Goal: Information Seeking & Learning: Learn about a topic

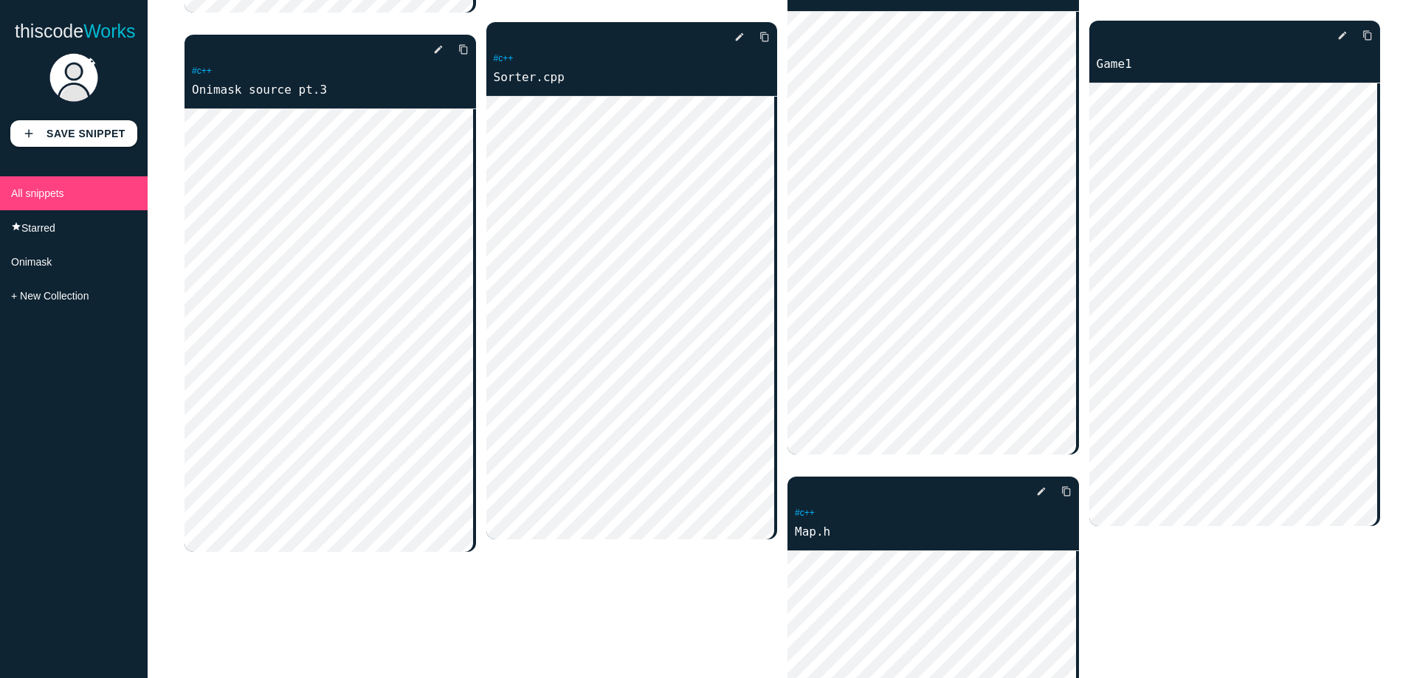
scroll to position [2214, 0]
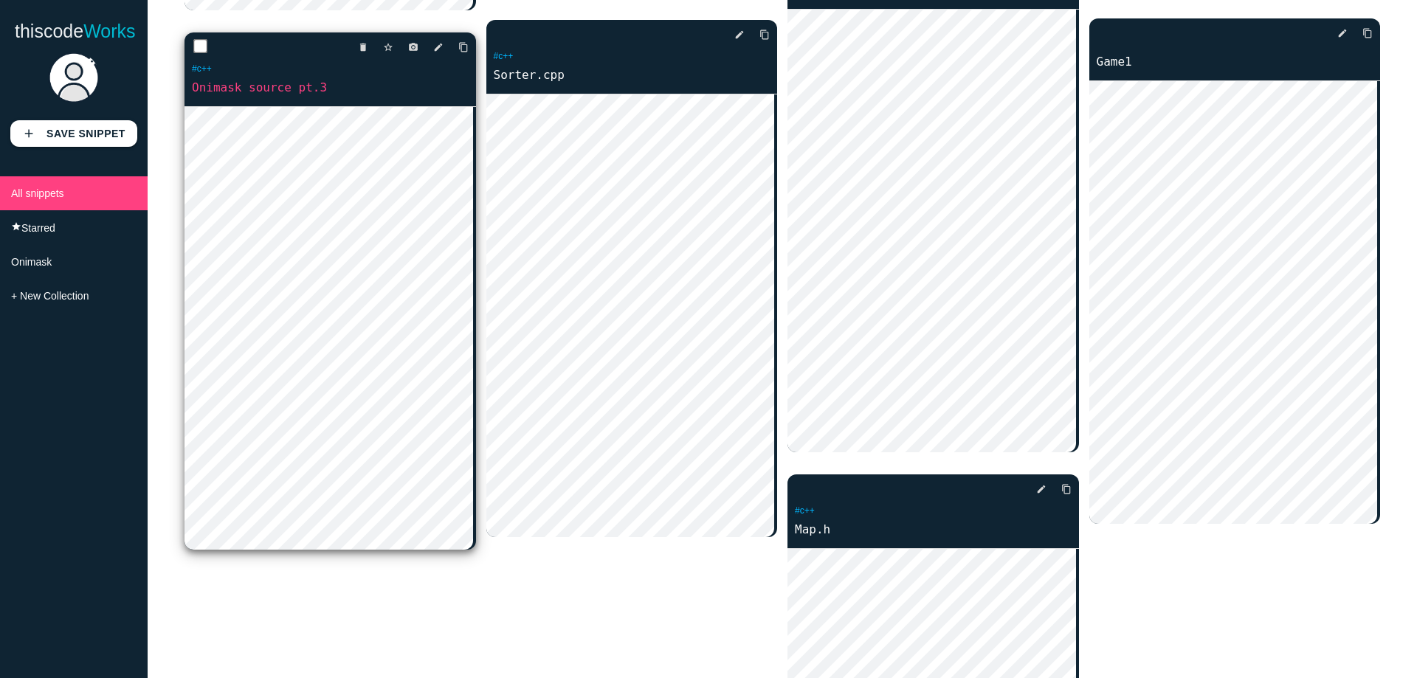
click at [294, 91] on link "Onimask source pt.3" at bounding box center [331, 87] width 292 height 17
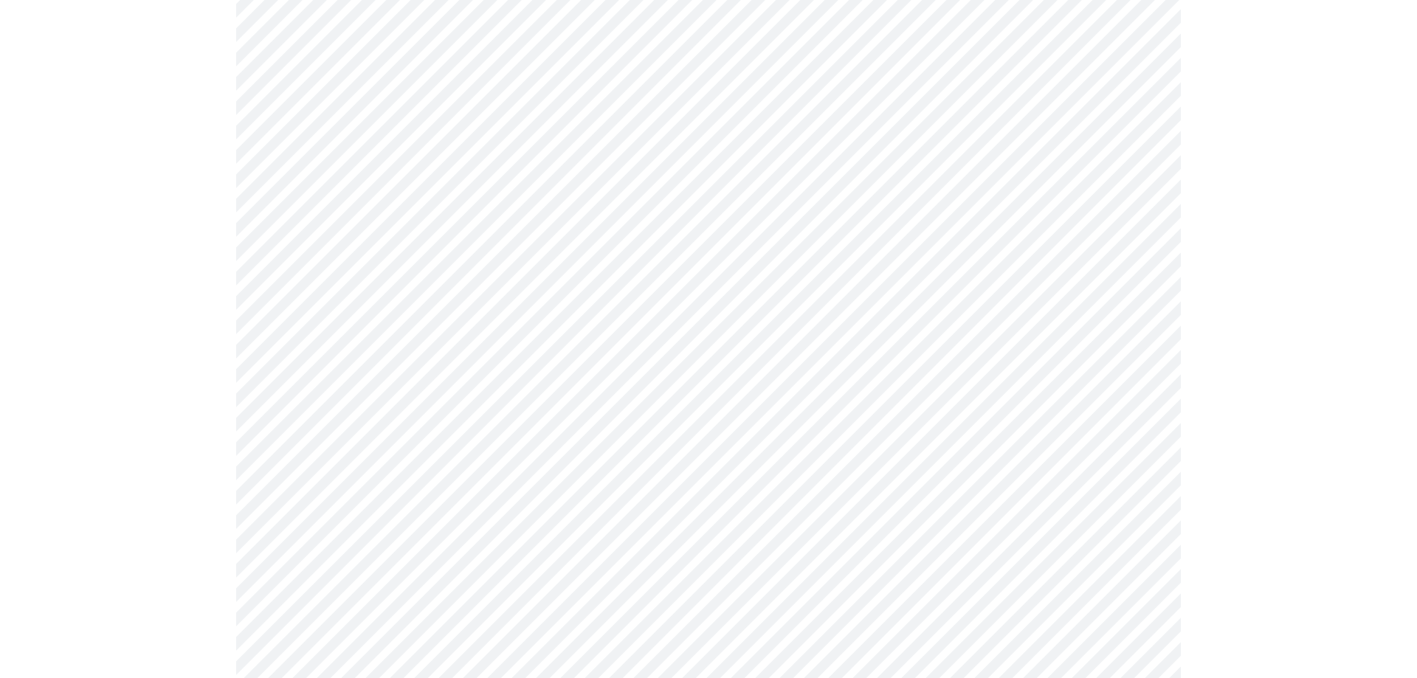
scroll to position [960, 0]
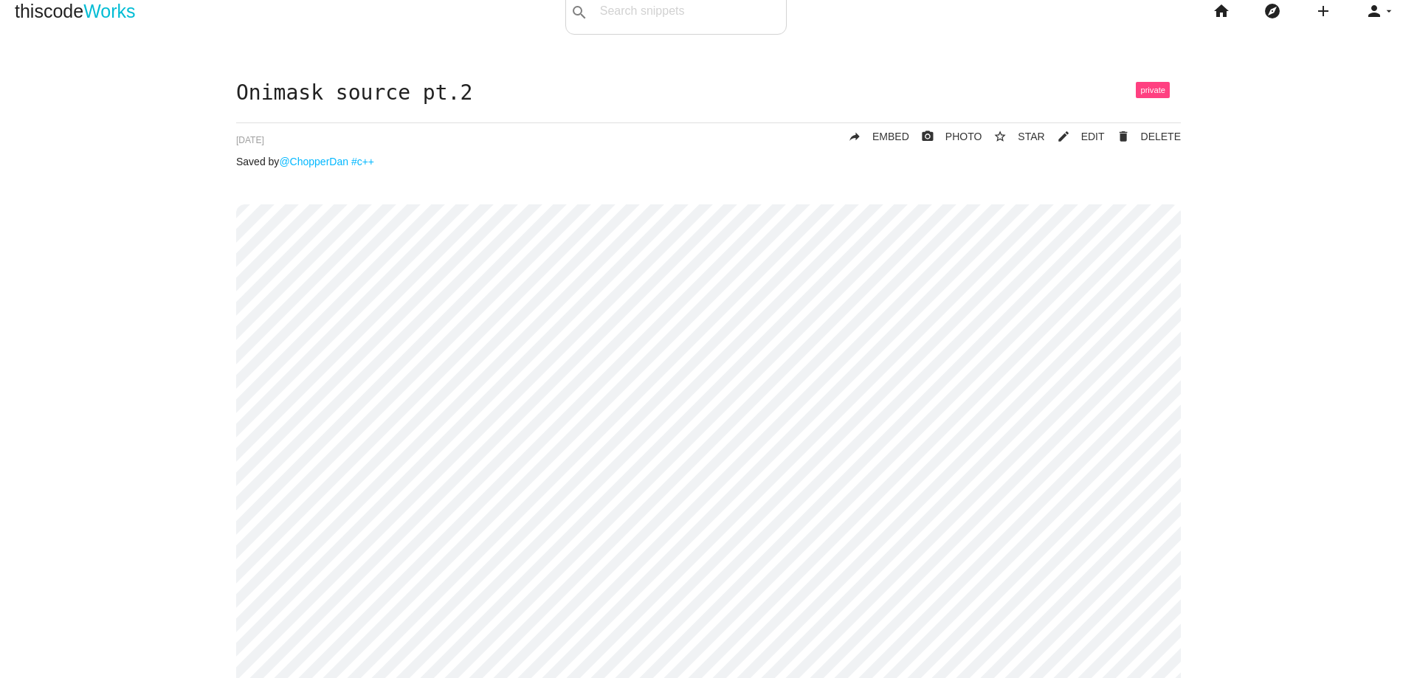
scroll to position [17, 0]
